Goal: Task Accomplishment & Management: Manage account settings

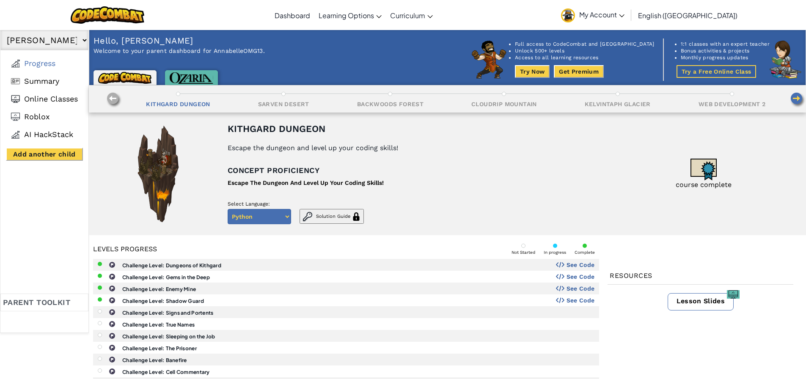
click at [624, 19] on span "My Account" at bounding box center [601, 14] width 45 height 9
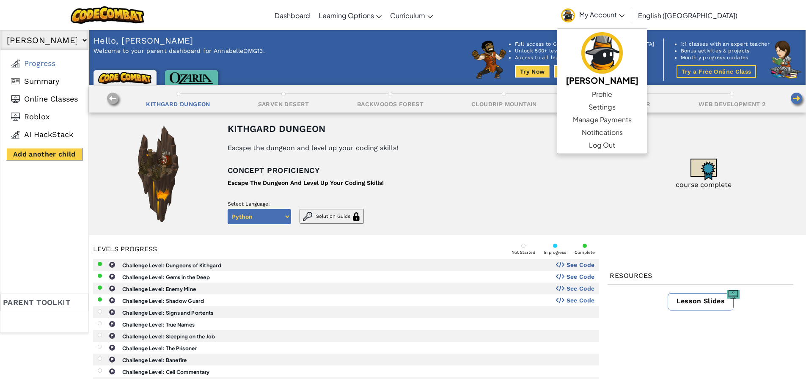
click at [535, 146] on div "Kithgard Dungeon Escape the dungeon and level up your coding skills! Concept pr…" at bounding box center [410, 174] width 365 height 106
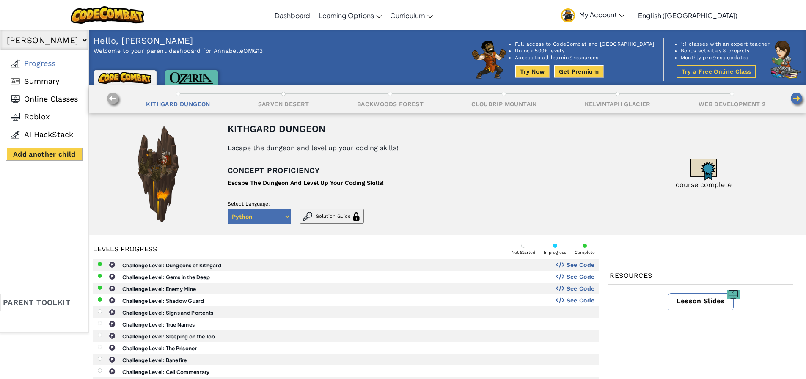
click at [191, 80] on img at bounding box center [192, 77] width 44 height 11
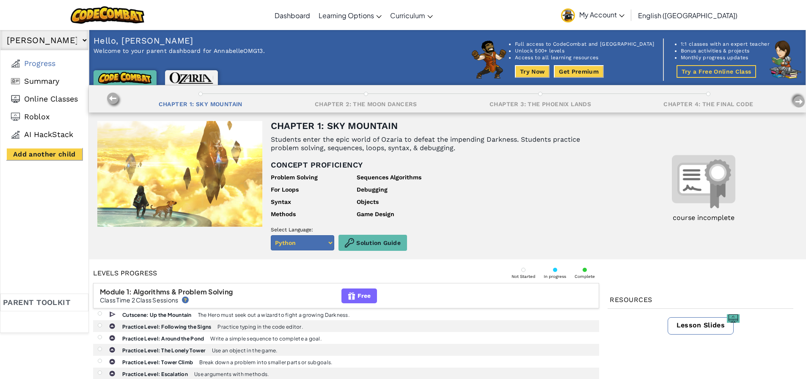
click at [82, 38] on select "Annabelle Pflug No other children added" at bounding box center [44, 40] width 88 height 20
click at [624, 14] on icon at bounding box center [621, 15] width 5 height 3
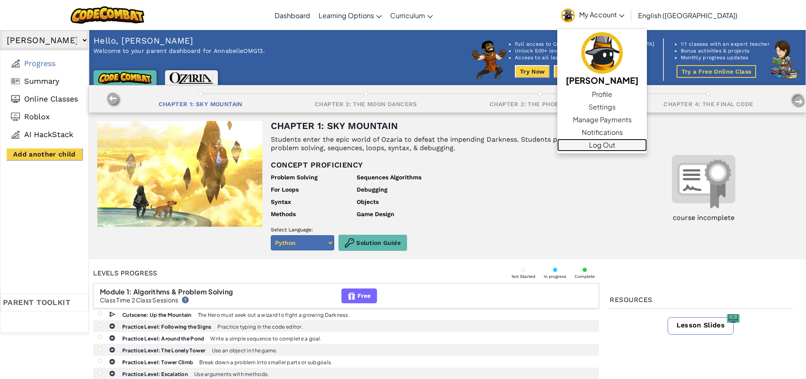
click at [645, 146] on link "Log Out" at bounding box center [602, 145] width 90 height 13
